Goal: Task Accomplishment & Management: Use online tool/utility

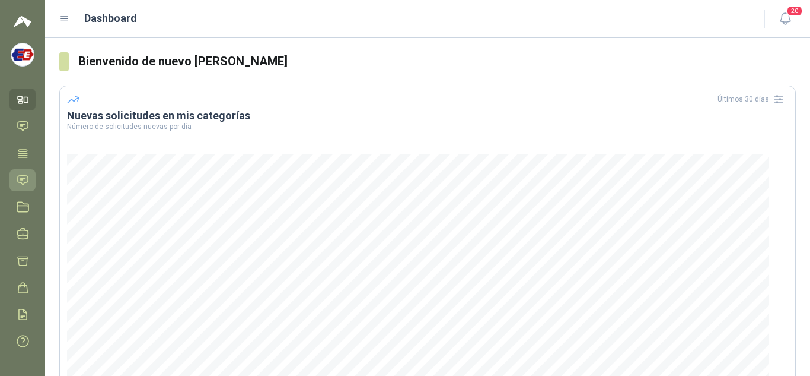
click at [25, 177] on icon at bounding box center [23, 180] width 12 height 12
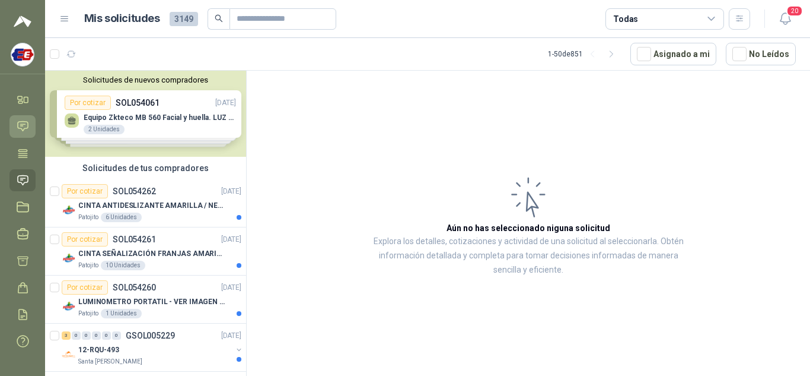
click at [24, 123] on icon at bounding box center [23, 126] width 12 height 12
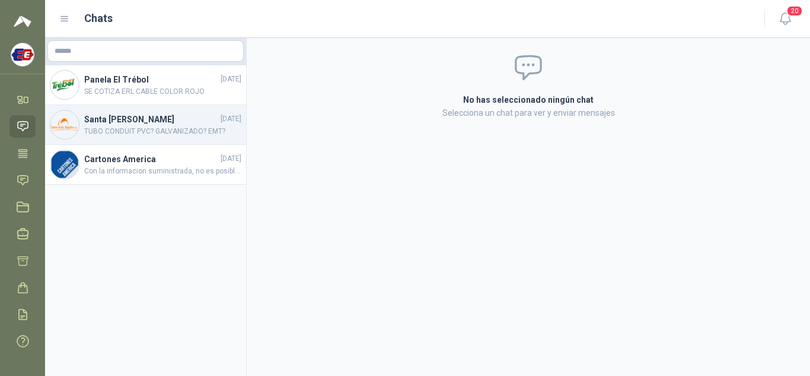
click at [90, 122] on h4 "Santa [PERSON_NAME]" at bounding box center [151, 119] width 134 height 13
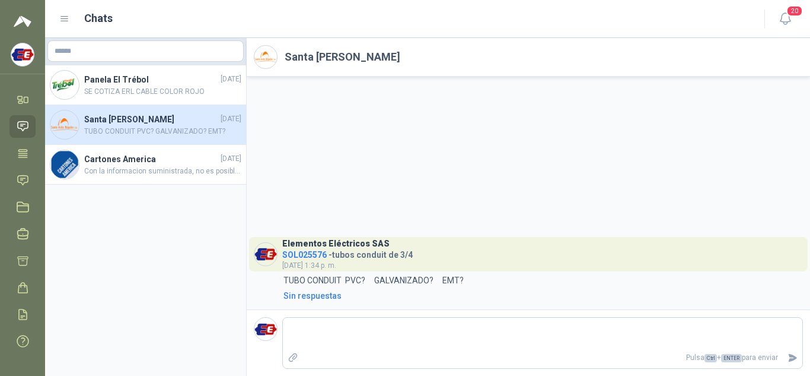
click at [23, 123] on icon at bounding box center [23, 126] width 12 height 12
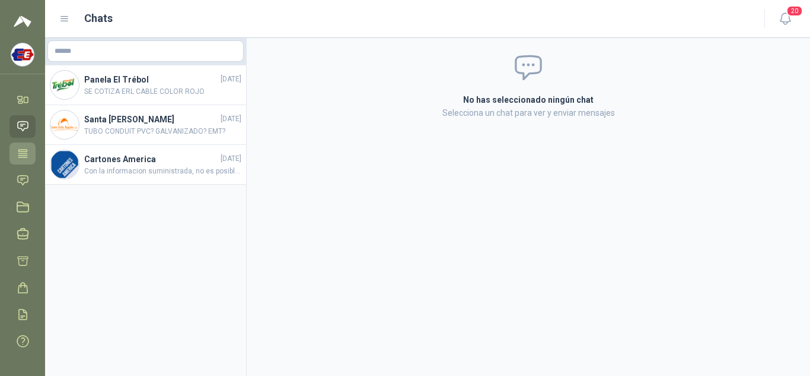
click at [21, 155] on icon at bounding box center [22, 153] width 9 height 8
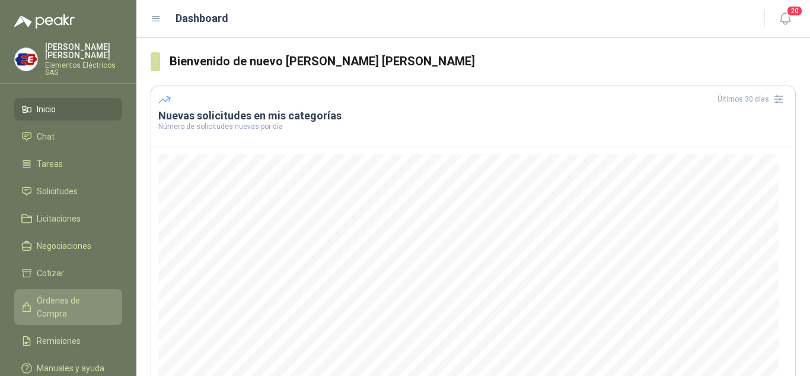
click at [58, 300] on span "Órdenes de Compra" at bounding box center [74, 307] width 74 height 26
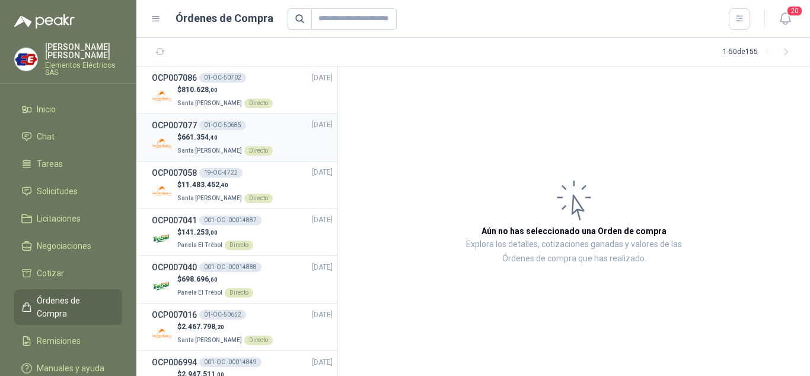
click at [193, 142] on p "$ 661.354 ,40" at bounding box center [225, 137] width 96 height 11
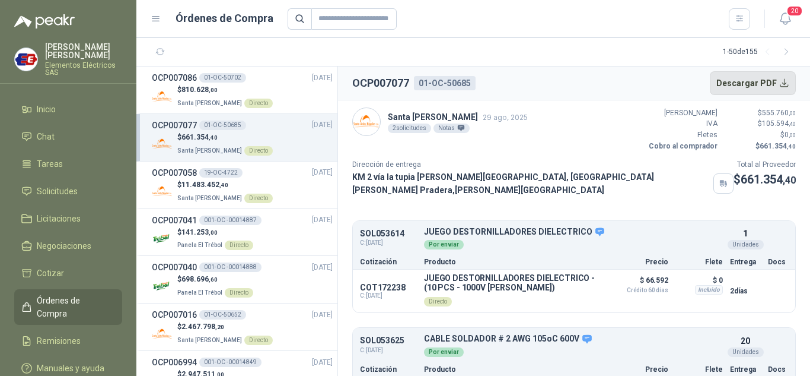
click at [756, 81] on button "Descargar PDF" at bounding box center [753, 83] width 87 height 24
click at [186, 82] on h3 "OCP007086" at bounding box center [174, 77] width 45 height 13
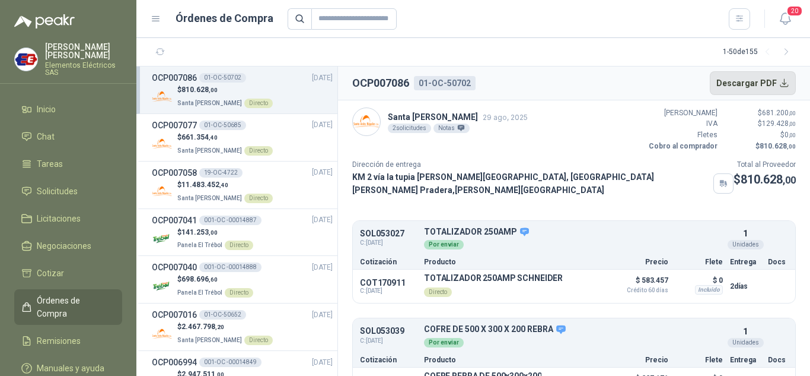
click at [746, 77] on button "Descargar PDF" at bounding box center [753, 83] width 87 height 24
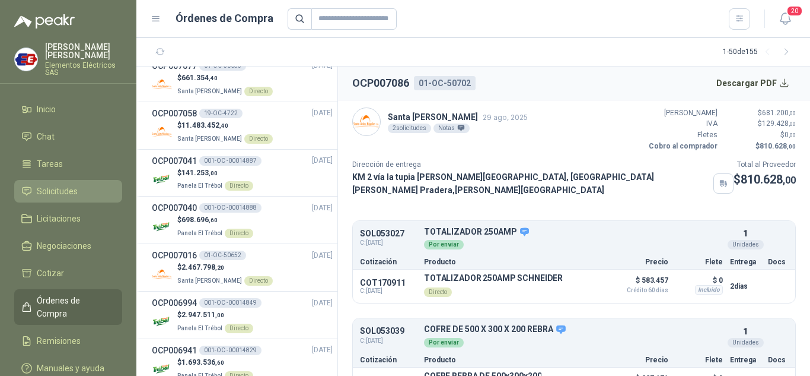
click at [50, 186] on span "Solicitudes" at bounding box center [57, 191] width 41 height 13
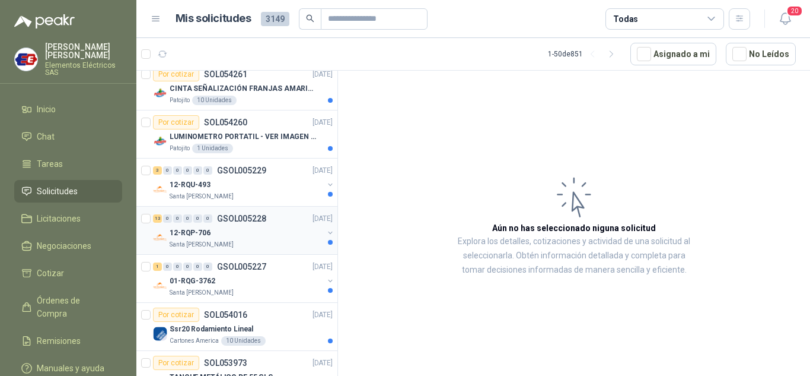
scroll to position [178, 0]
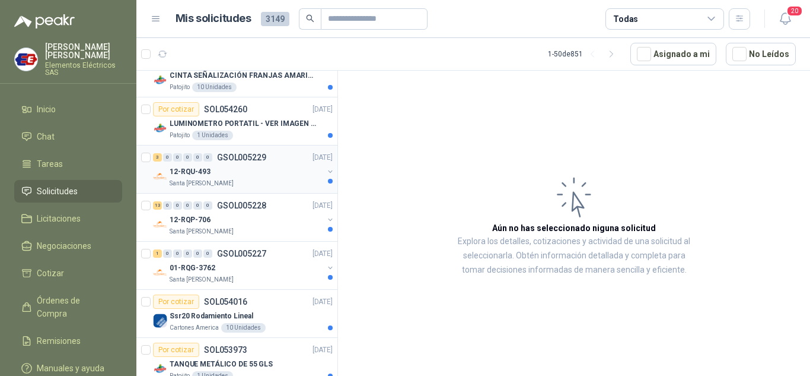
click at [195, 158] on div "0" at bounding box center [197, 157] width 9 height 8
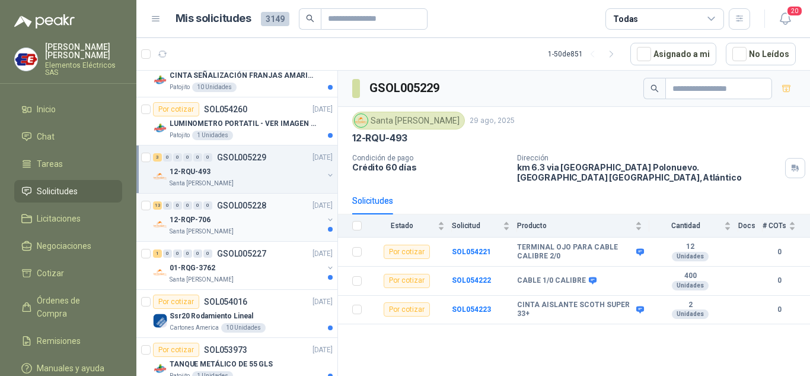
click at [192, 217] on p "12-RQP-706" at bounding box center [190, 219] width 41 height 11
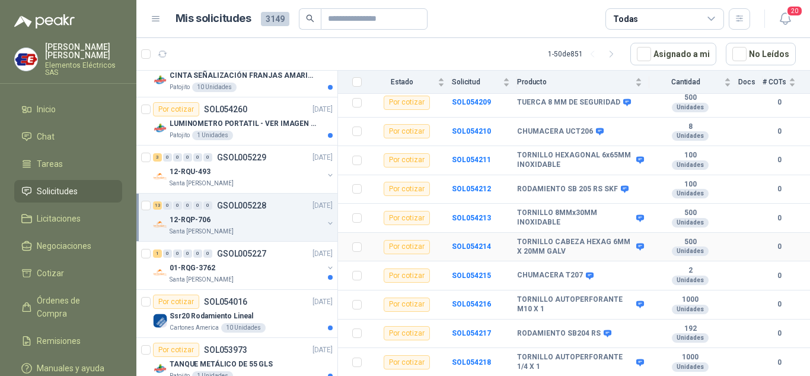
scroll to position [224, 0]
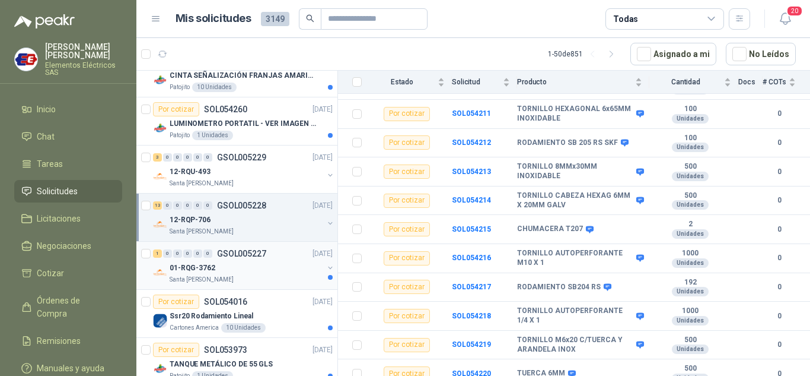
click at [212, 257] on span "0" at bounding box center [207, 253] width 9 height 8
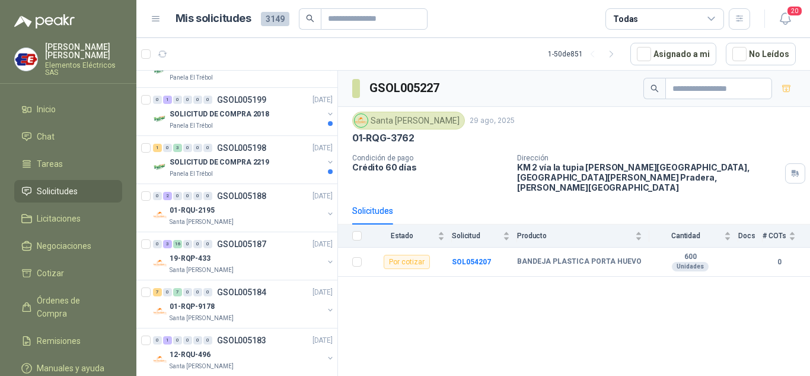
scroll to position [534, 0]
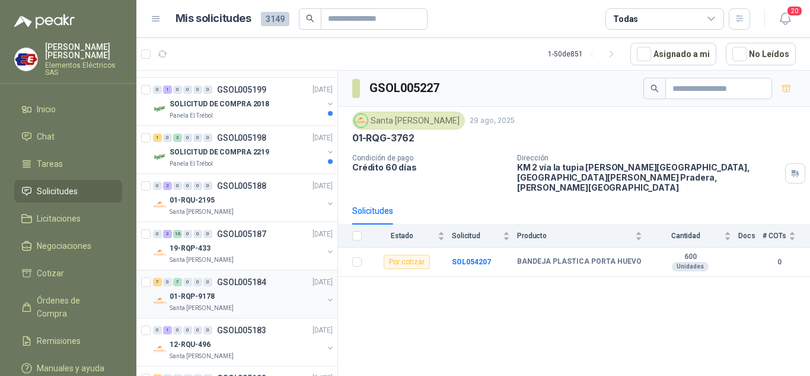
click at [171, 297] on p "01-RQP-9178" at bounding box center [192, 296] width 45 height 11
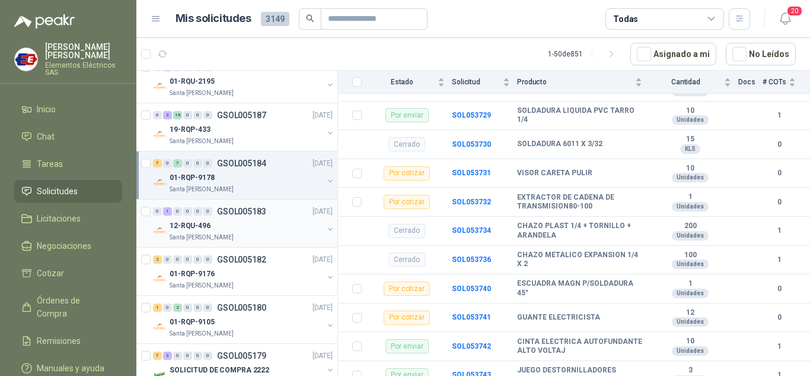
scroll to position [712, 0]
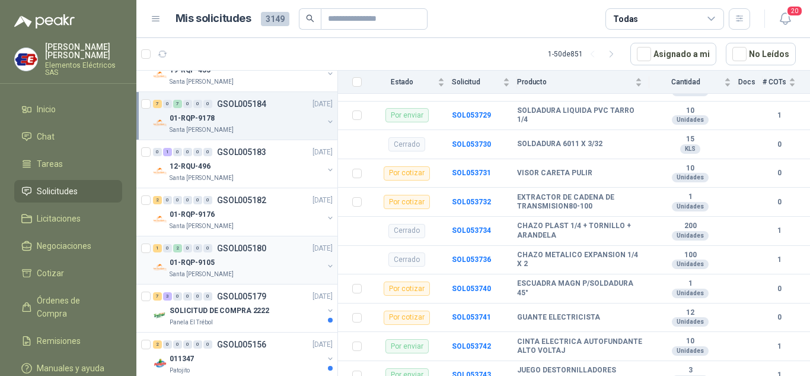
click at [181, 253] on div "1 0 2 0 0 0 GSOL005180 [DATE]" at bounding box center [244, 248] width 182 height 14
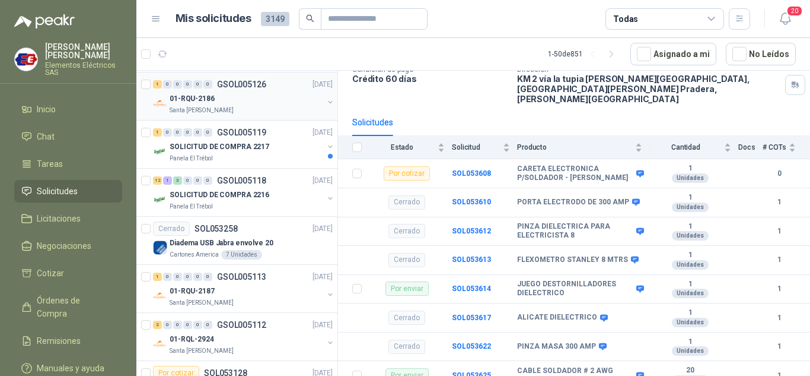
scroll to position [1127, 0]
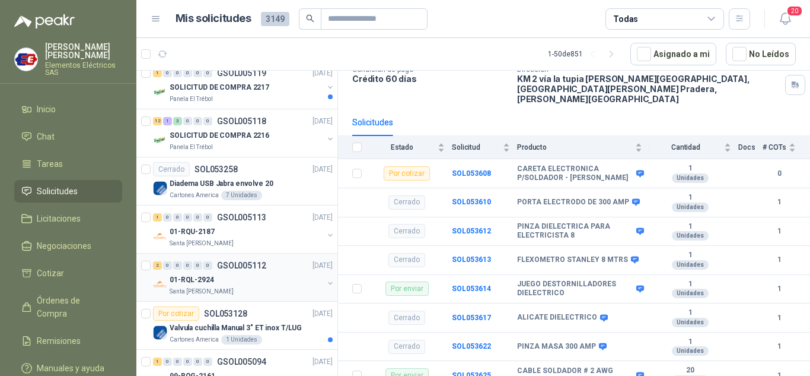
click at [180, 278] on p "01-RQL-2924" at bounding box center [192, 279] width 44 height 11
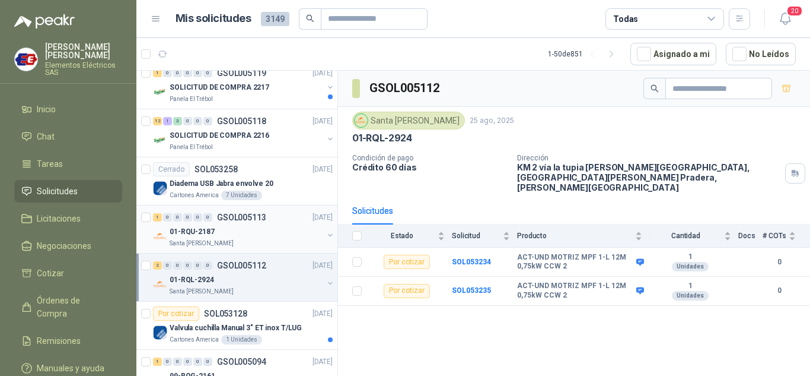
click at [189, 222] on div "1 0 0 0 0 0 GSOL005113 [DATE]" at bounding box center [244, 217] width 182 height 14
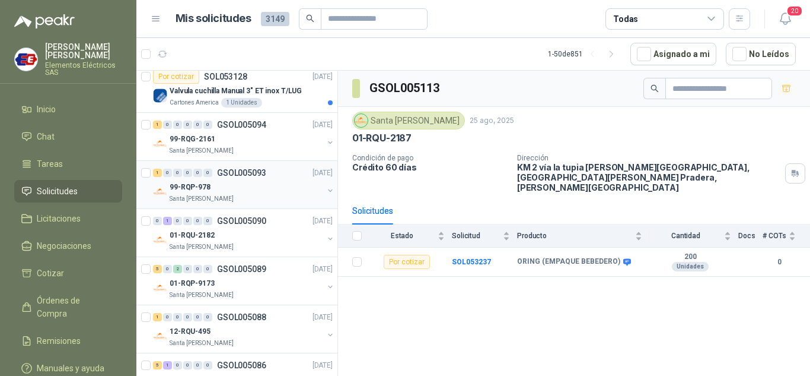
scroll to position [1365, 0]
click at [193, 278] on p "01-RQP-9173" at bounding box center [192, 282] width 45 height 11
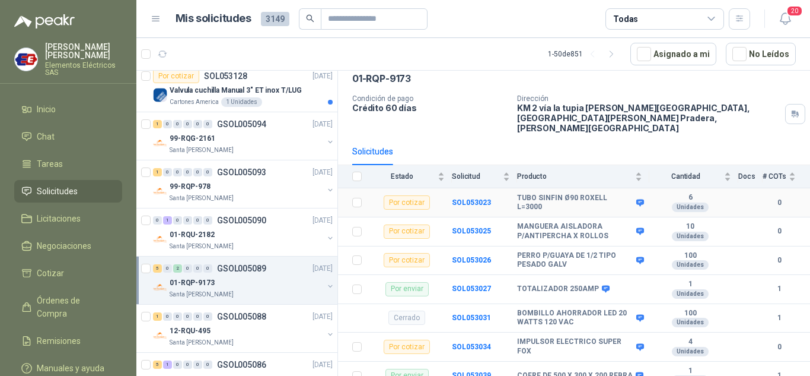
scroll to position [117, 0]
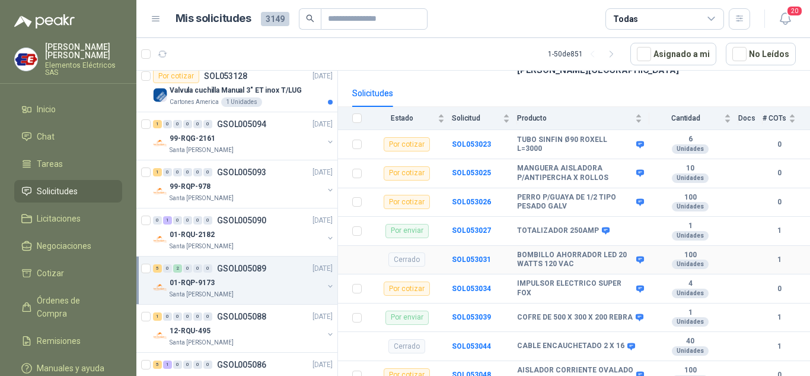
click at [413, 255] on div "Cerrado" at bounding box center [407, 259] width 37 height 14
click at [462, 255] on b "SOL053031" at bounding box center [471, 259] width 39 height 8
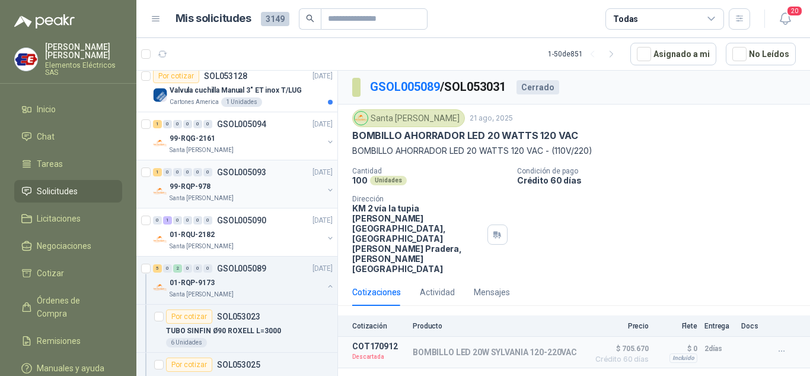
scroll to position [1424, 0]
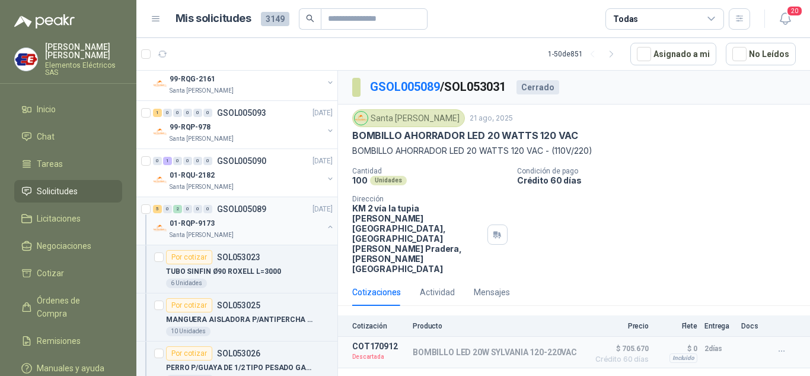
click at [195, 224] on p "01-RQP-9173" at bounding box center [192, 223] width 45 height 11
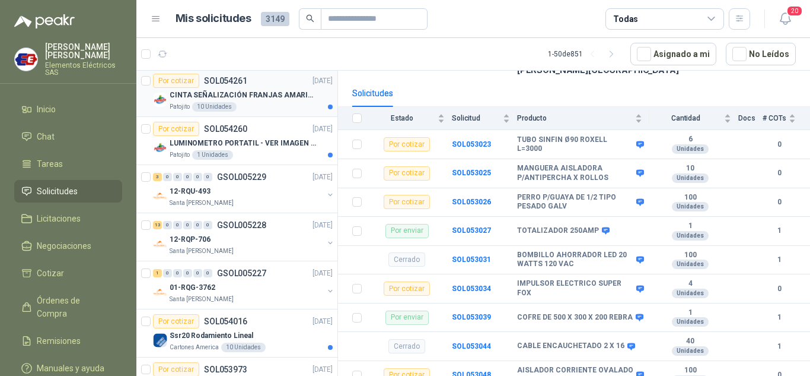
scroll to position [178, 0]
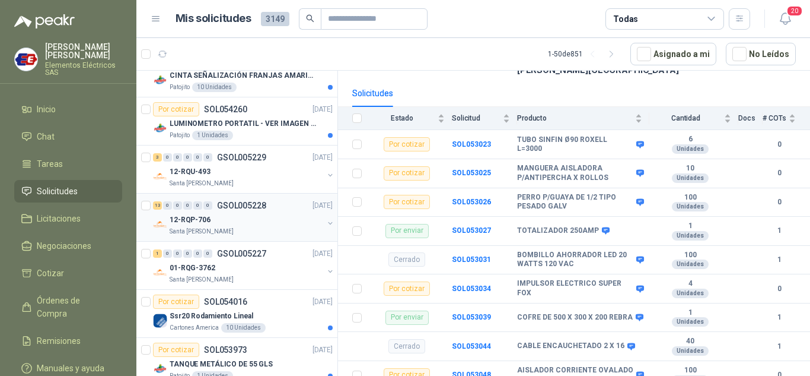
click at [177, 211] on div "13 0 0 0 0 0 GSOL005228 [DATE]" at bounding box center [244, 205] width 182 height 14
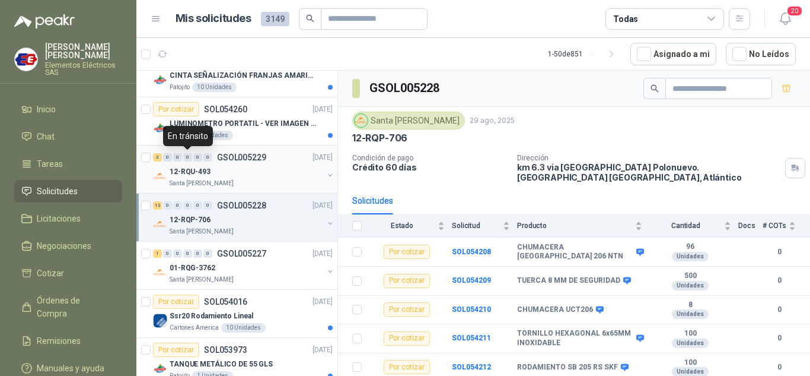
click at [185, 161] on div "0" at bounding box center [187, 157] width 9 height 8
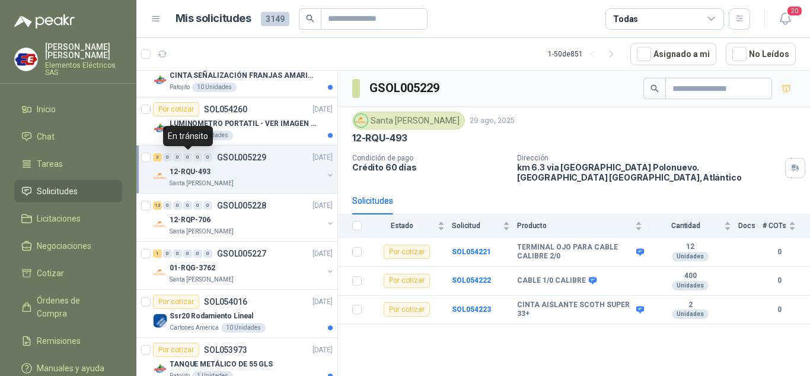
click at [185, 161] on div "0" at bounding box center [187, 157] width 9 height 8
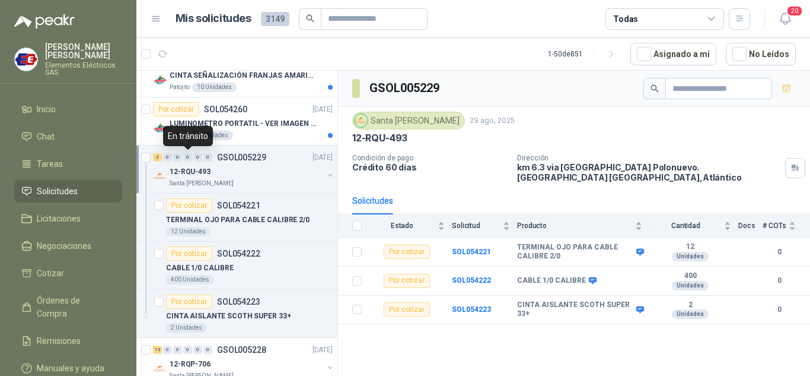
click at [185, 161] on div "0" at bounding box center [187, 157] width 9 height 8
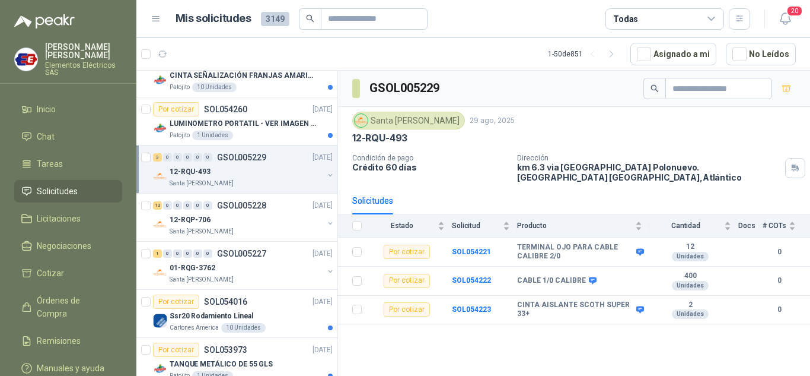
click at [185, 163] on div "3 0 0 0 0 0 GSOL005229 [DATE]" at bounding box center [244, 157] width 182 height 14
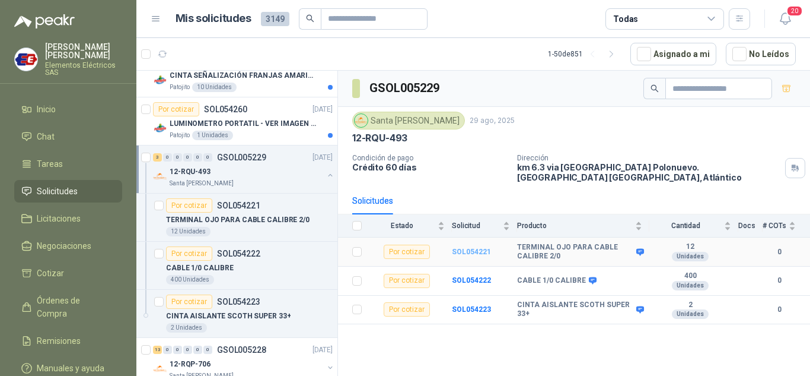
click at [462, 247] on b "SOL054221" at bounding box center [471, 251] width 39 height 8
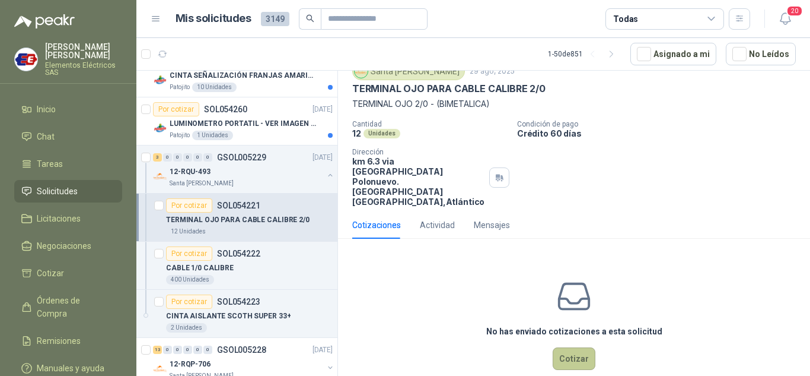
click at [566, 347] on button "Cotizar" at bounding box center [574, 358] width 43 height 23
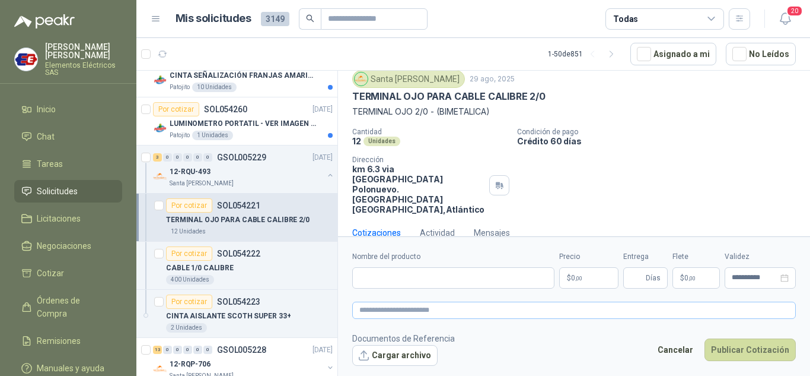
scroll to position [39, 0]
click at [386, 280] on input "Nombre del producto" at bounding box center [453, 277] width 202 height 21
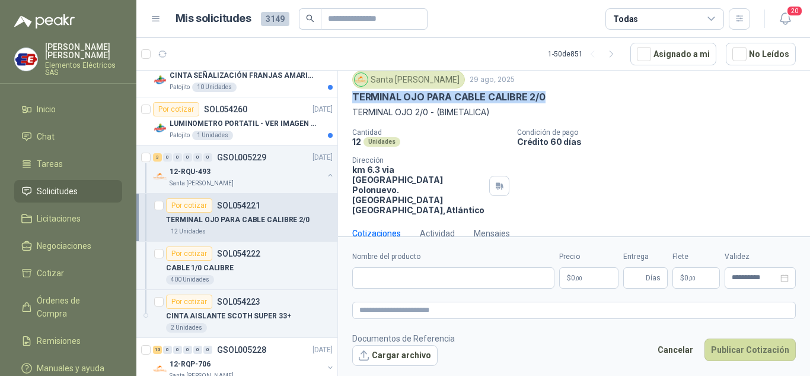
drag, startPoint x: 352, startPoint y: 95, endPoint x: 561, endPoint y: 92, distance: 208.3
click at [561, 92] on div "TERMINAL OJO PARA CABLE CALIBRE 2/0" at bounding box center [574, 97] width 444 height 12
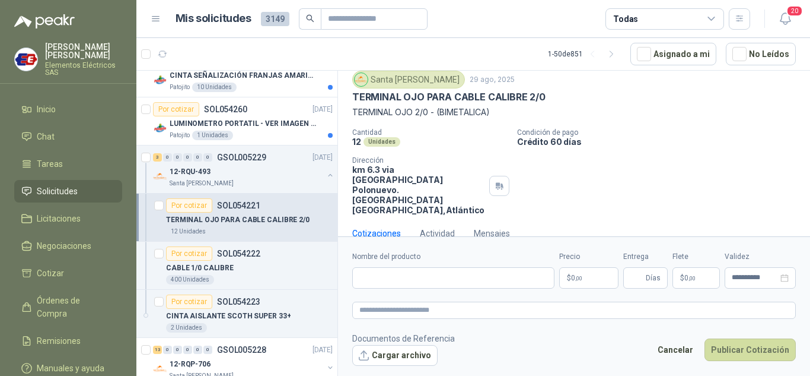
click at [452, 118] on p "TERMINAL OJO 2/0 - (BIMETALICA)" at bounding box center [574, 112] width 444 height 13
drag, startPoint x: 352, startPoint y: 112, endPoint x: 478, endPoint y: 114, distance: 125.8
click at [493, 116] on p "TERMINAL OJO 2/0 - (BIMETALICA)" at bounding box center [574, 112] width 444 height 13
copy p "TERMINAL OJO 2/0 - (BIMETALICA)"
paste input "**********"
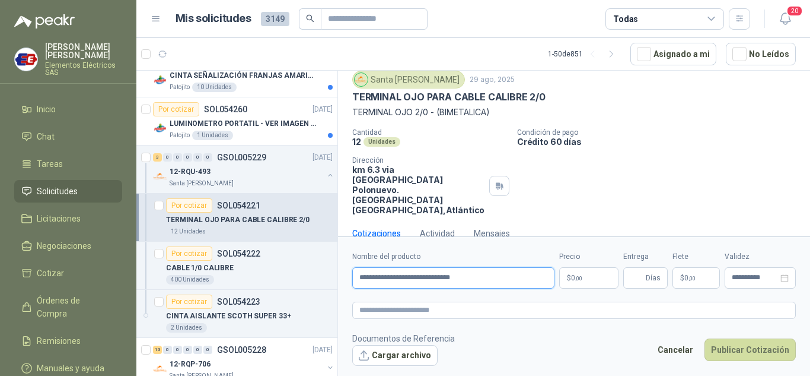
type input "**********"
click at [593, 275] on p "$ 0 ,00" at bounding box center [588, 277] width 59 height 21
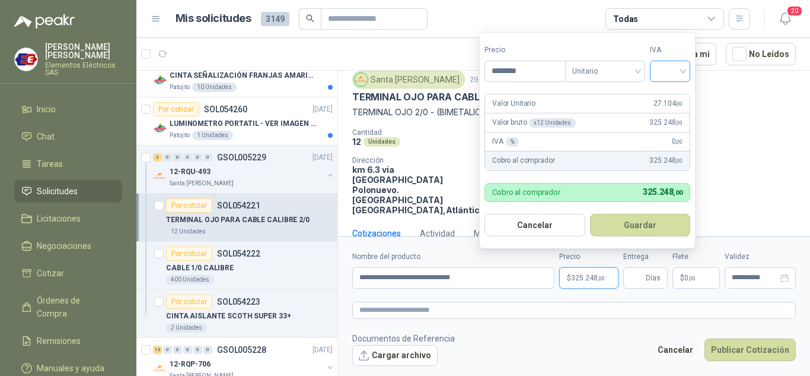
click at [687, 72] on div at bounding box center [670, 71] width 40 height 21
type input "********"
click at [667, 94] on div "19%" at bounding box center [673, 95] width 22 height 13
click at [634, 274] on input "Entrega" at bounding box center [637, 278] width 13 height 20
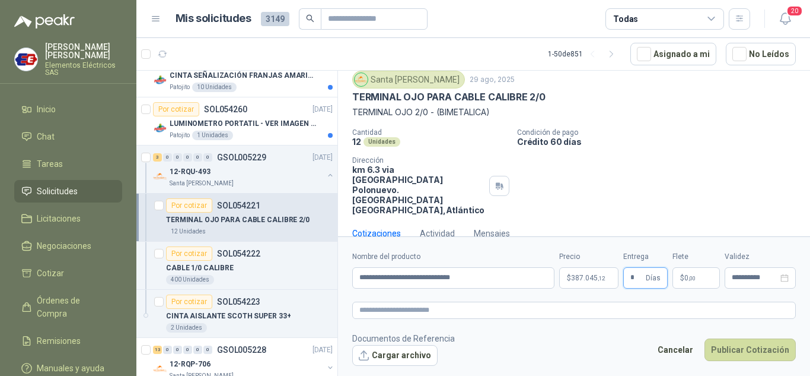
type input "*"
click at [648, 174] on div "Cantidad 12 Unidades Condición de pago Crédito 60 [PERSON_NAME] Dirección km 6.…" at bounding box center [574, 171] width 444 height 87
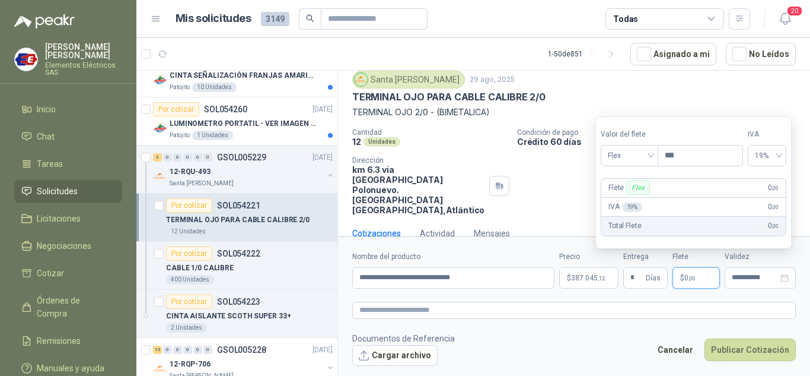
click at [678, 279] on p "$ 0 ,00" at bounding box center [696, 277] width 47 height 21
click at [654, 151] on div "Flex" at bounding box center [630, 155] width 58 height 21
drag, startPoint x: 632, startPoint y: 194, endPoint x: 655, endPoint y: 271, distance: 80.0
click at [636, 202] on div "Incluido" at bounding box center [630, 199] width 41 height 13
click at [738, 351] on button "Publicar Cotización" at bounding box center [750, 349] width 91 height 23
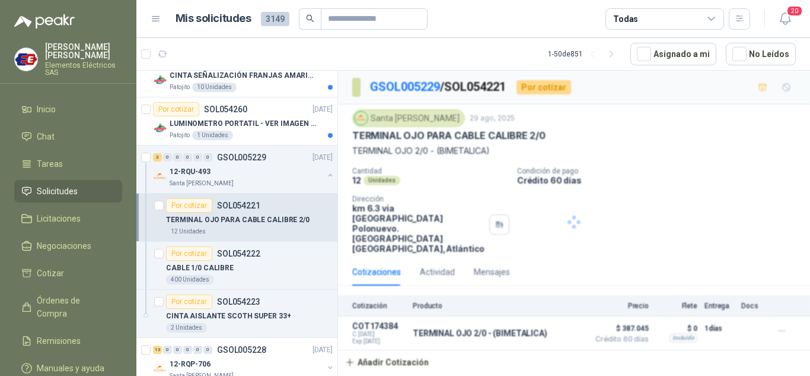
scroll to position [0, 0]
click at [190, 254] on div "Por cotizar" at bounding box center [189, 253] width 46 height 14
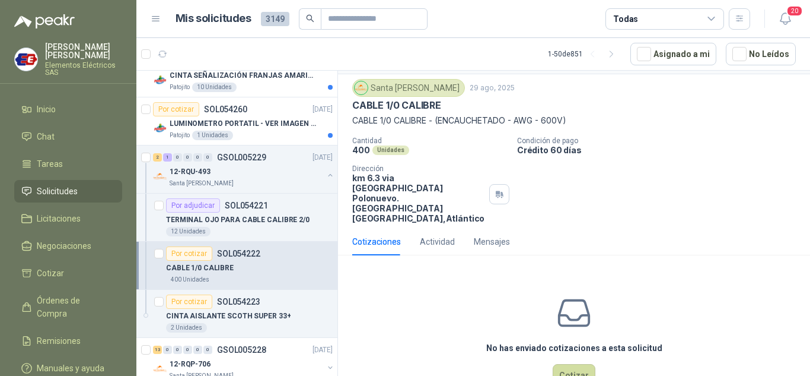
scroll to position [47, 0]
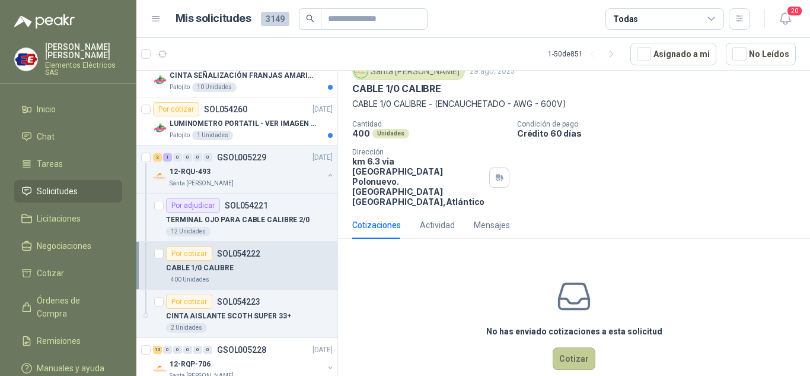
click at [568, 347] on button "Cotizar" at bounding box center [574, 358] width 43 height 23
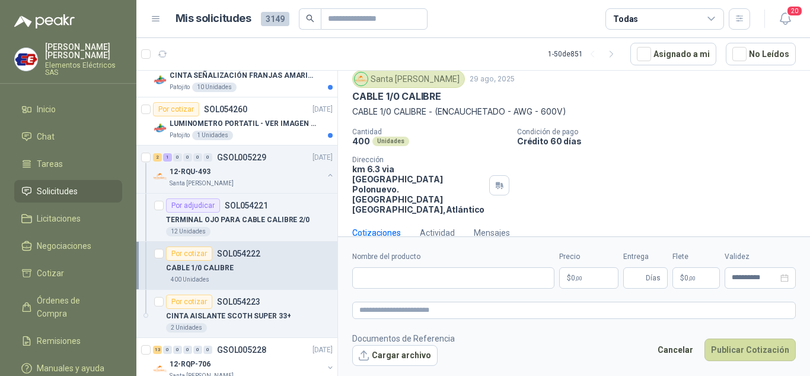
scroll to position [39, 0]
click at [399, 283] on input "Nombre del producto" at bounding box center [453, 277] width 202 height 21
drag, startPoint x: 354, startPoint y: 110, endPoint x: 449, endPoint y: 257, distance: 174.8
click at [558, 119] on div "Santa [PERSON_NAME] [DATE] CABLE 1/0 CALIBRE CABLE 1/0 CALIBRE - (ENCAUCHETADO …" at bounding box center [574, 143] width 444 height 144
copy p "CABLE 1/0 CALIBRE - (ENCAUCHETADO - AWG - 60"
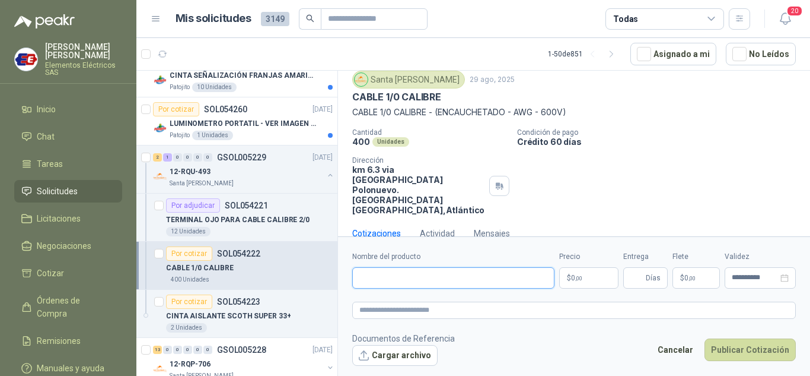
paste input "**********"
type input "**********"
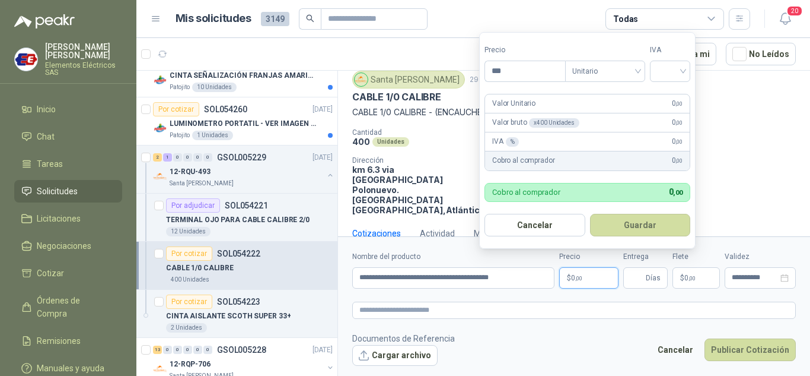
click at [567, 279] on p "$ 0 ,00" at bounding box center [588, 277] width 59 height 21
click at [581, 277] on span ",00" at bounding box center [578, 278] width 7 height 7
click at [511, 66] on input "***" at bounding box center [525, 71] width 80 height 20
type input "********"
click at [682, 69] on input "search" at bounding box center [669, 70] width 26 height 18
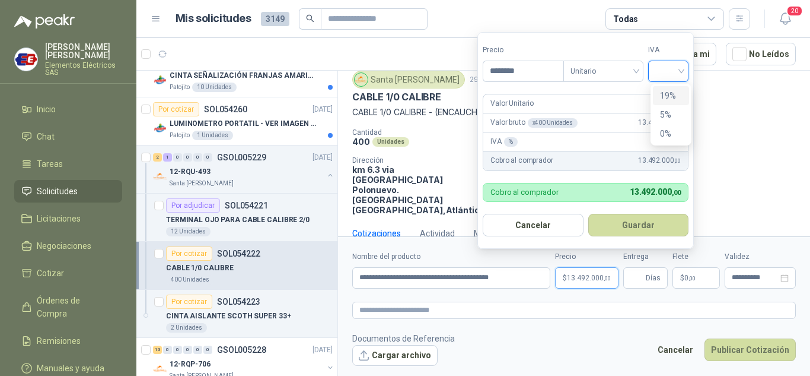
click at [673, 93] on div "19%" at bounding box center [671, 95] width 22 height 13
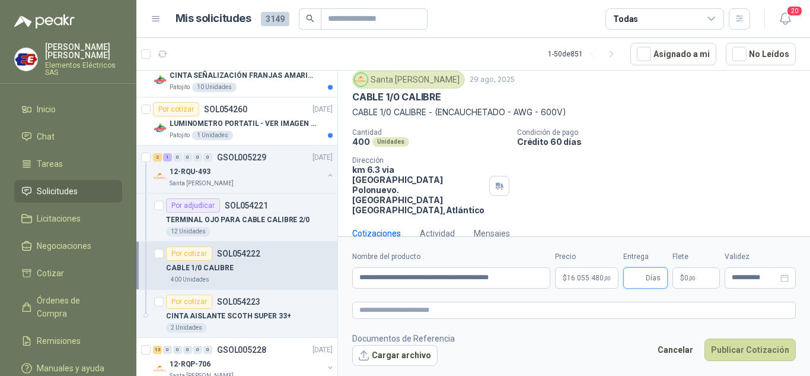
click at [643, 281] on input "Entrega" at bounding box center [637, 278] width 13 height 20
type input "*"
drag, startPoint x: 672, startPoint y: 200, endPoint x: 686, endPoint y: 243, distance: 45.6
click at [674, 220] on div "Cotizaciones Actividad Mensajes" at bounding box center [574, 233] width 444 height 27
click at [689, 275] on span ",00" at bounding box center [692, 278] width 7 height 7
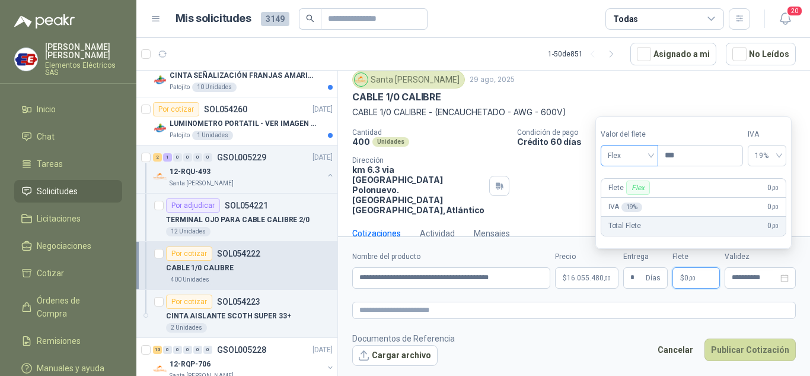
click at [651, 155] on span "Flex" at bounding box center [629, 156] width 43 height 18
drag, startPoint x: 629, startPoint y: 200, endPoint x: 635, endPoint y: 162, distance: 38.5
click at [631, 200] on div "Incluido" at bounding box center [630, 199] width 41 height 13
click at [736, 349] on button "Publicar Cotización" at bounding box center [750, 349] width 91 height 23
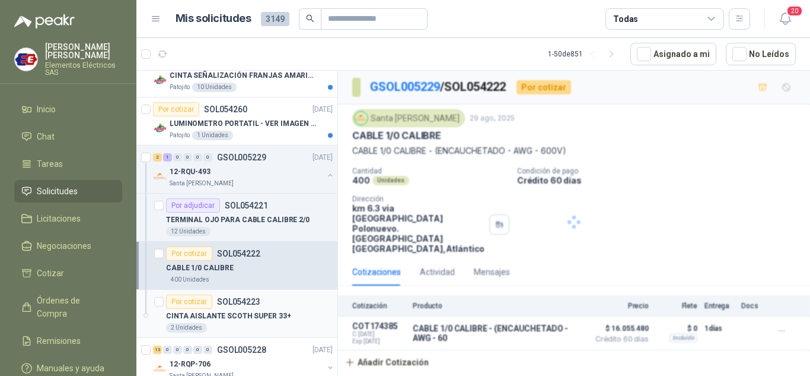
scroll to position [0, 0]
click at [186, 301] on div "Por cotizar" at bounding box center [189, 301] width 46 height 14
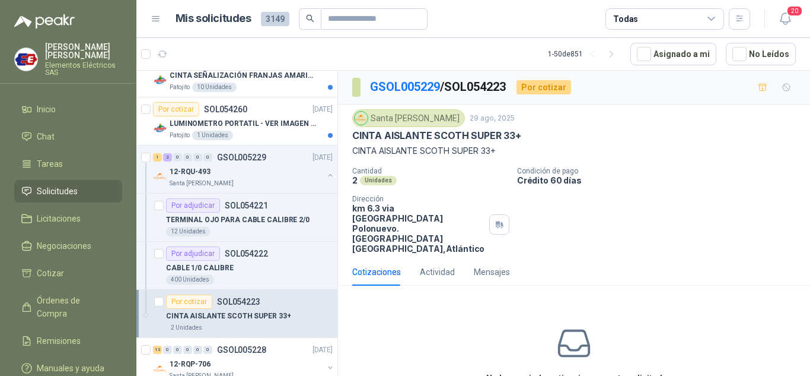
scroll to position [47, 0]
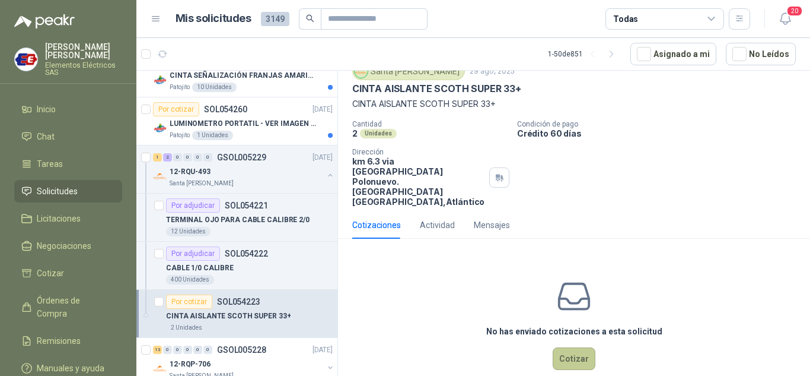
click at [558, 347] on button "Cotizar" at bounding box center [574, 358] width 43 height 23
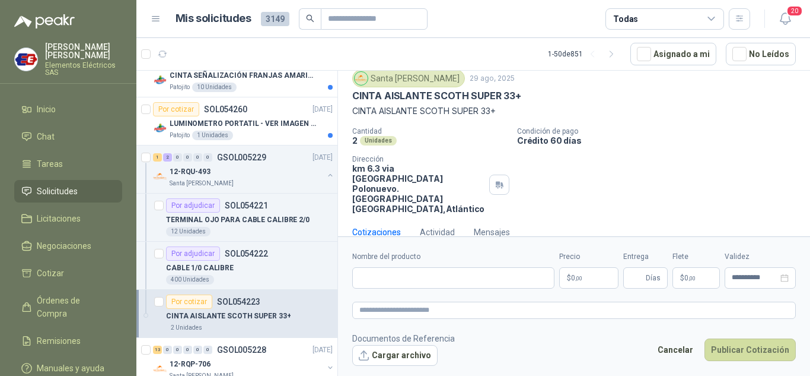
scroll to position [39, 0]
click at [400, 273] on input "Nombre del producto" at bounding box center [453, 277] width 202 height 21
type input "**********"
click at [592, 277] on p "$ 0 ,00" at bounding box center [588, 277] width 59 height 21
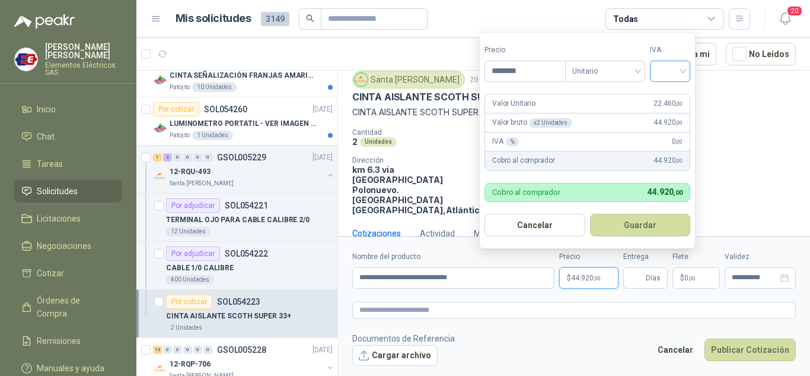
type input "********"
click at [682, 75] on input "search" at bounding box center [670, 70] width 26 height 18
drag, startPoint x: 672, startPoint y: 95, endPoint x: 669, endPoint y: 184, distance: 89.0
click at [672, 96] on div "19%" at bounding box center [673, 95] width 22 height 13
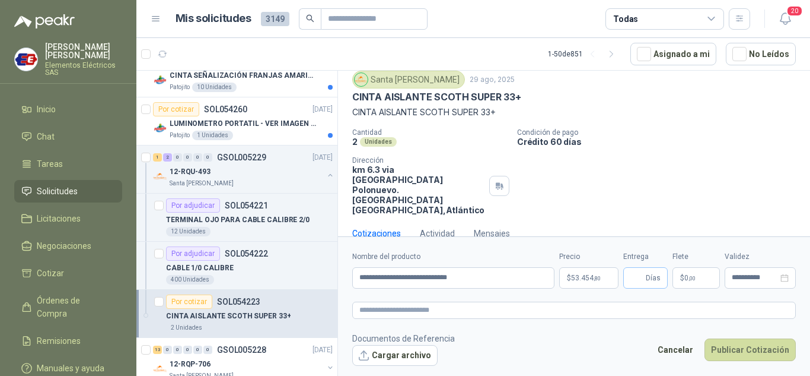
click at [650, 278] on span "Días" at bounding box center [653, 278] width 15 height 20
type input "*"
drag, startPoint x: 637, startPoint y: 152, endPoint x: 658, endPoint y: 216, distance: 67.5
click at [637, 157] on div "Cantidad 2 Unidades Condición de pago Crédito 60 [PERSON_NAME] Dirección km 6.3…" at bounding box center [574, 171] width 444 height 87
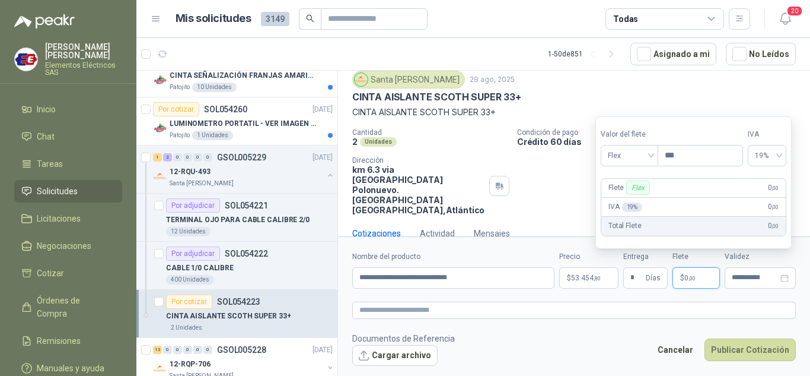
click at [695, 284] on p "$ 0 ,00" at bounding box center [696, 277] width 47 height 21
click at [640, 157] on span "Flex" at bounding box center [629, 156] width 43 height 18
click at [630, 197] on div "Incluido" at bounding box center [630, 199] width 41 height 13
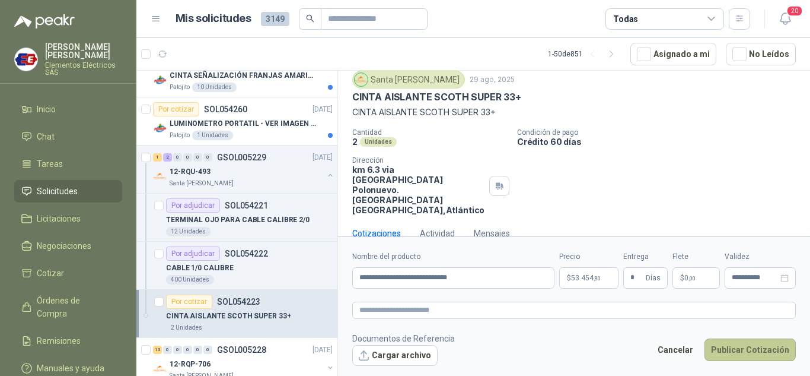
click at [728, 348] on button "Publicar Cotización" at bounding box center [750, 349] width 91 height 23
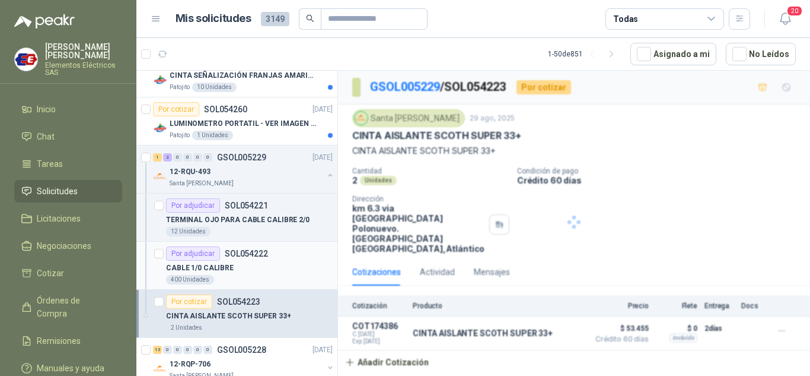
scroll to position [0, 0]
click at [196, 203] on div "Por adjudicar" at bounding box center [193, 205] width 54 height 14
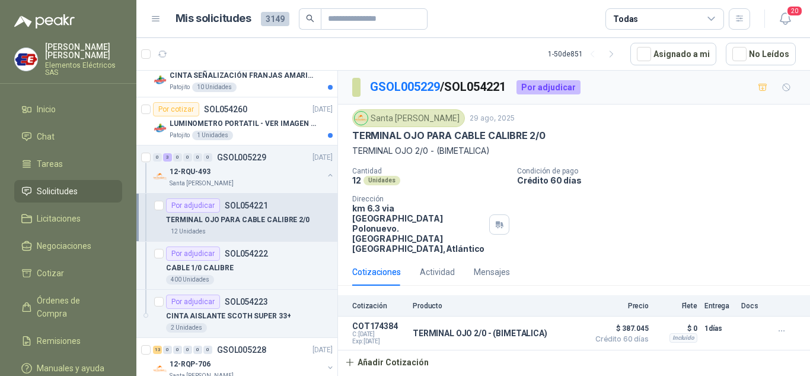
click at [189, 202] on div "Por adjudicar" at bounding box center [193, 205] width 54 height 14
click at [199, 265] on p "CABLE 1/0 CALIBRE" at bounding box center [200, 267] width 68 height 11
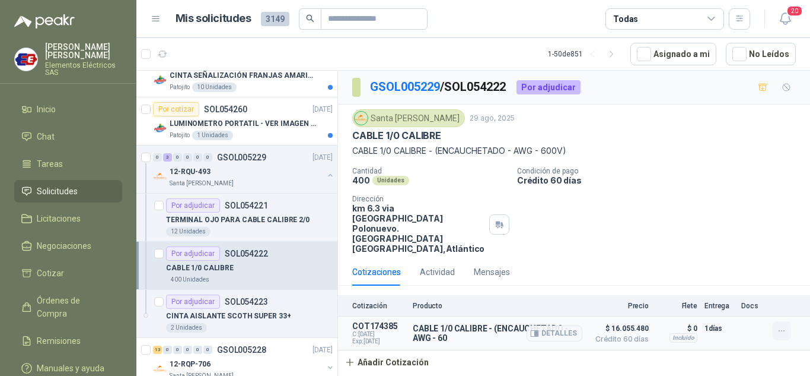
click at [782, 326] on icon "button" at bounding box center [782, 331] width 10 height 10
click at [720, 261] on button "Editar" at bounding box center [758, 262] width 95 height 19
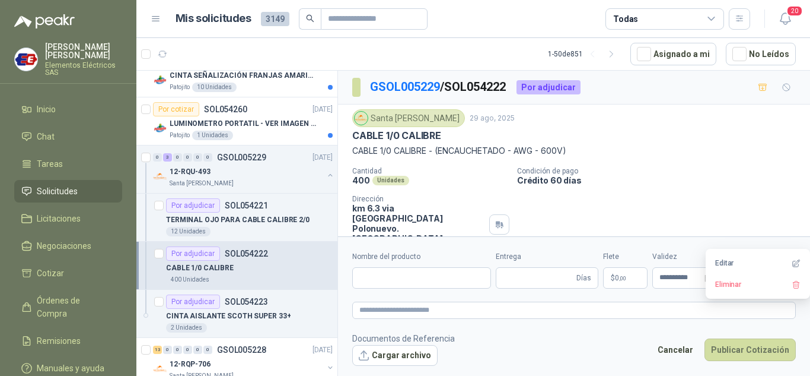
type input "**********"
type input "*"
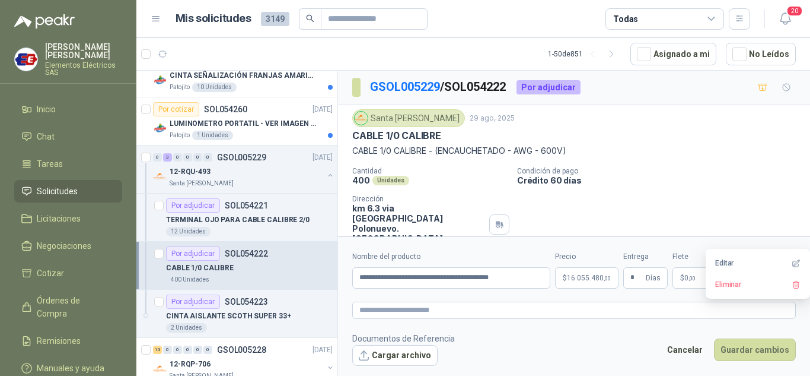
click at [581, 278] on span "16.055.480 ,00" at bounding box center [589, 277] width 44 height 7
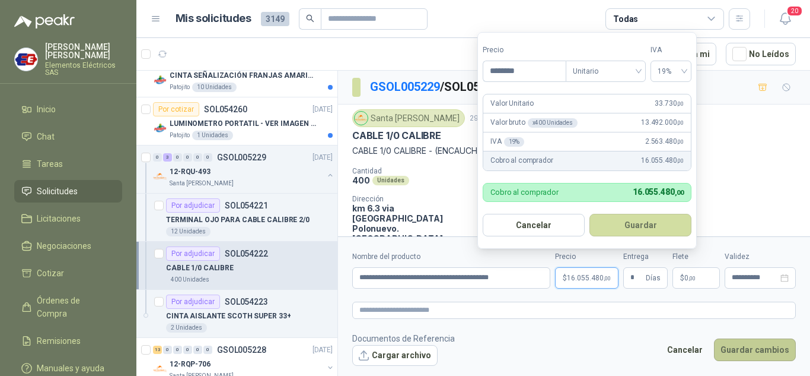
click at [753, 348] on button "Guardar cambios" at bounding box center [755, 349] width 82 height 23
